Goal: Book appointment/travel/reservation

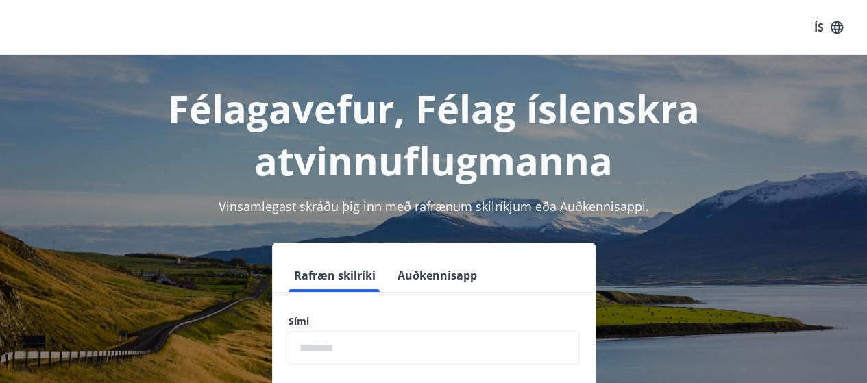
scroll to position [169, 0]
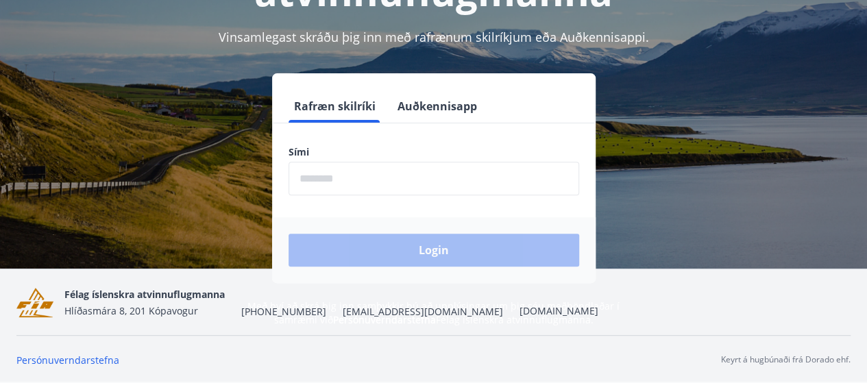
click at [350, 176] on input "phone" at bounding box center [433, 179] width 291 height 34
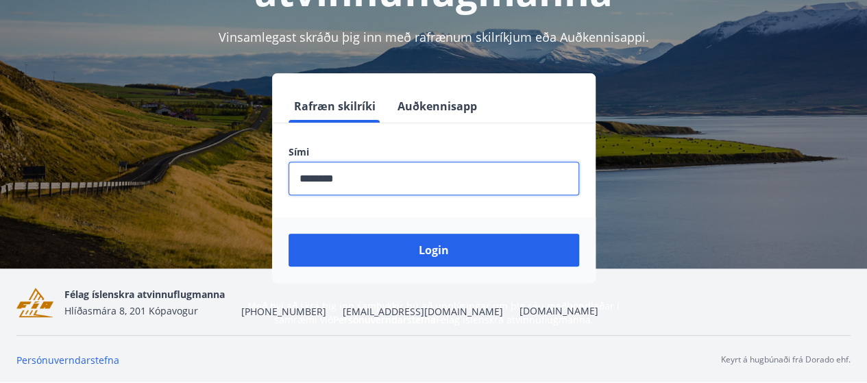
type input "********"
click at [288, 234] on button "Login" at bounding box center [433, 250] width 291 height 33
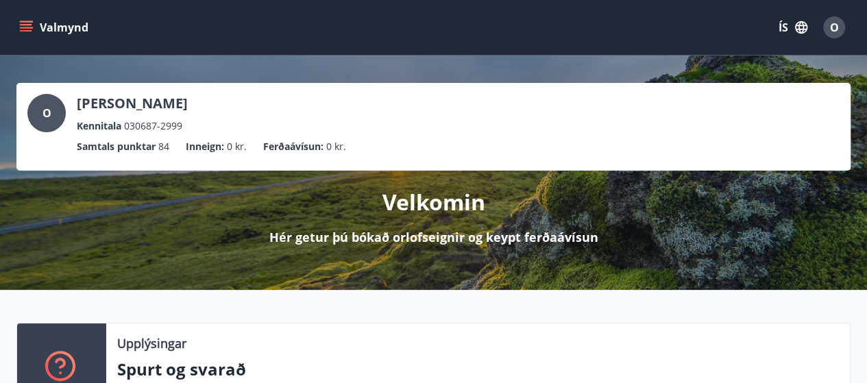
click at [21, 22] on icon "menu" at bounding box center [27, 21] width 15 height 1
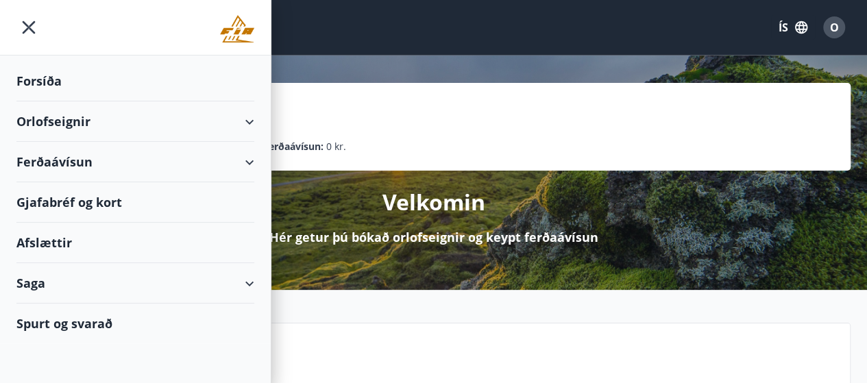
click at [65, 116] on div "Orlofseignir" at bounding box center [135, 121] width 238 height 40
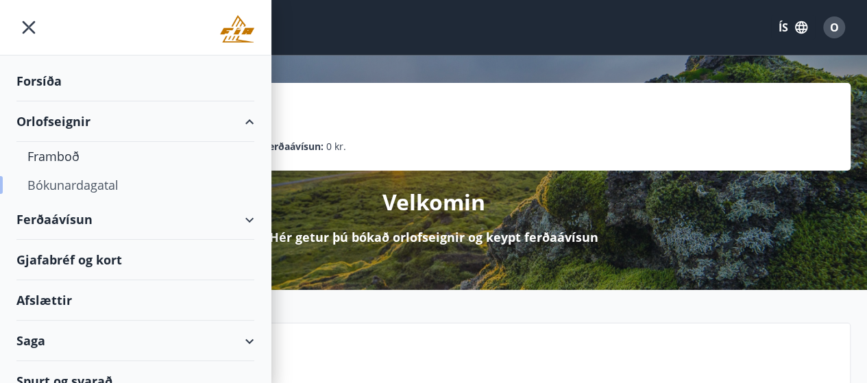
click at [82, 187] on div "Bókunardagatal" at bounding box center [135, 185] width 216 height 29
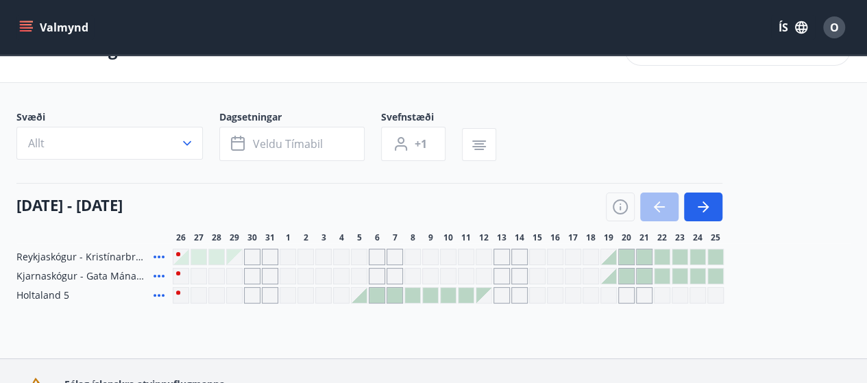
scroll to position [127, 0]
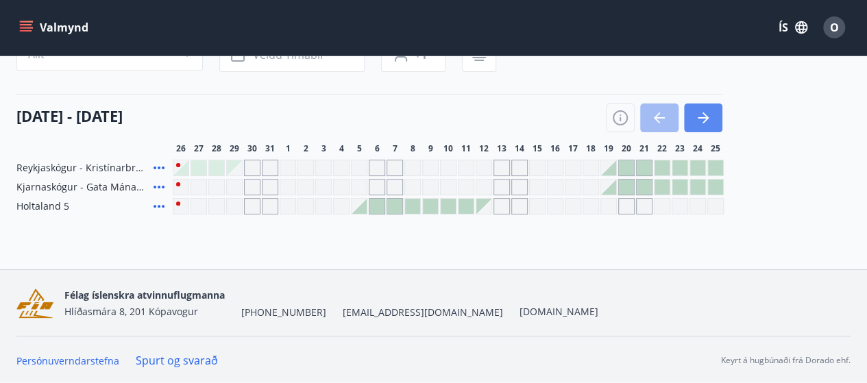
click at [700, 117] on icon "button" at bounding box center [703, 117] width 11 height 1
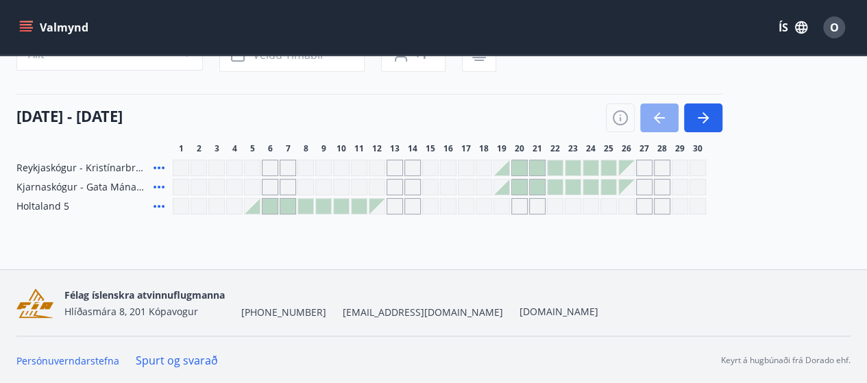
click at [657, 117] on icon "button" at bounding box center [659, 117] width 11 height 1
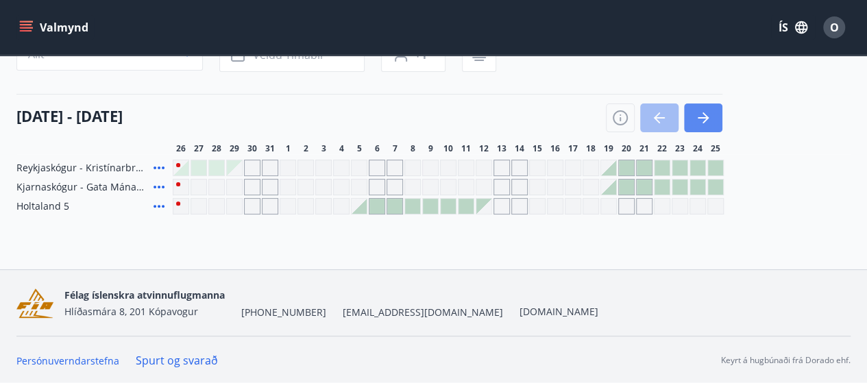
click at [709, 117] on icon "button" at bounding box center [703, 118] width 16 height 16
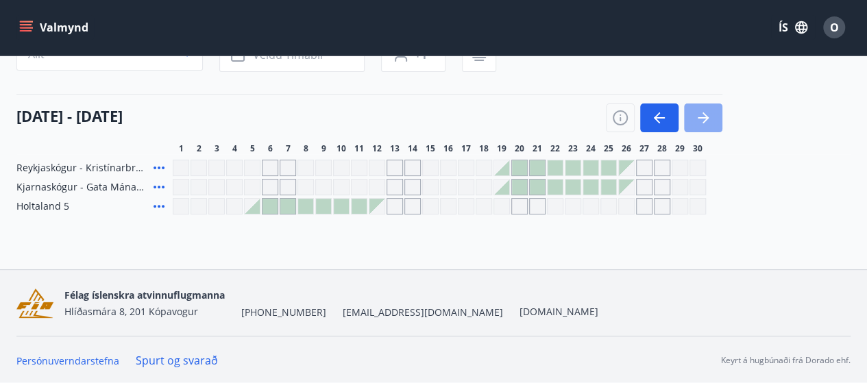
click at [709, 117] on icon "button" at bounding box center [703, 118] width 16 height 16
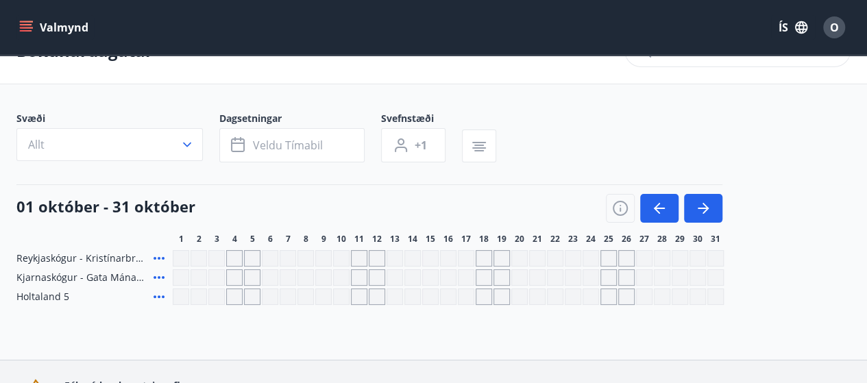
scroll to position [69, 0]
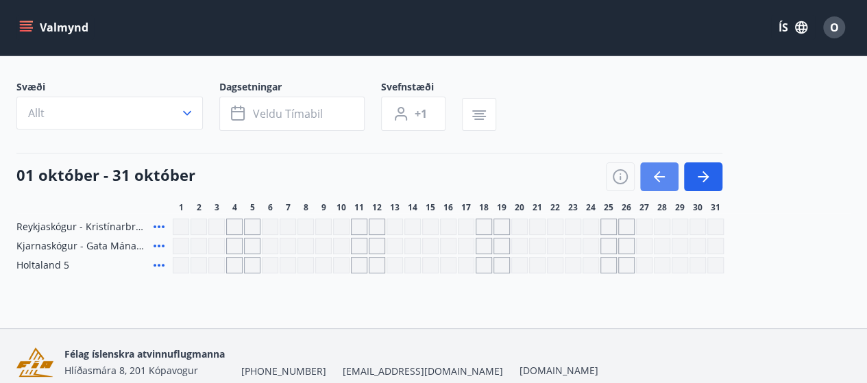
click at [655, 172] on icon "button" at bounding box center [659, 177] width 16 height 16
